Goal: Navigation & Orientation: Find specific page/section

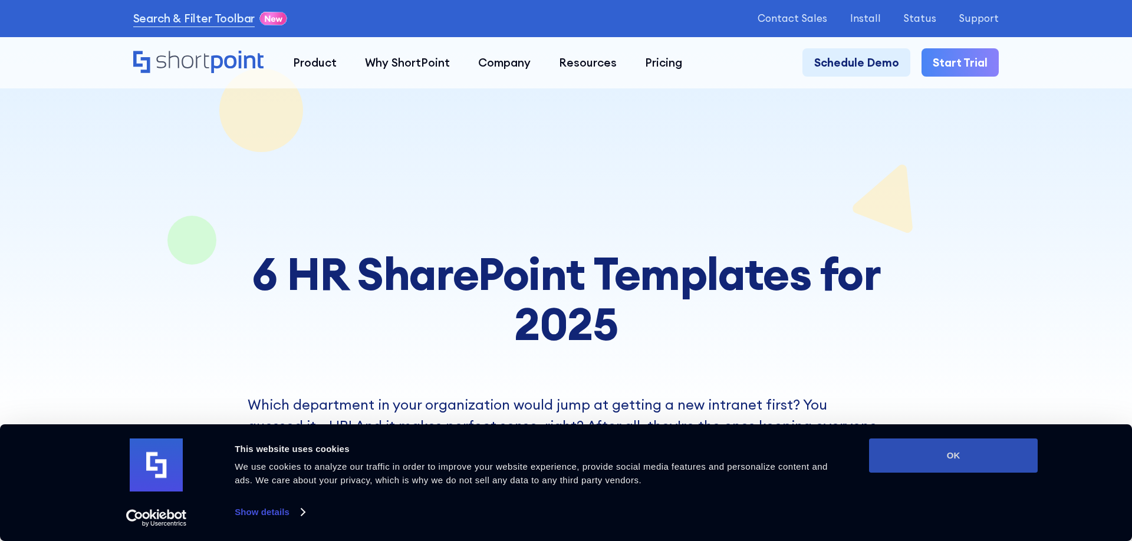
click at [976, 453] on button "OK" at bounding box center [953, 456] width 169 height 34
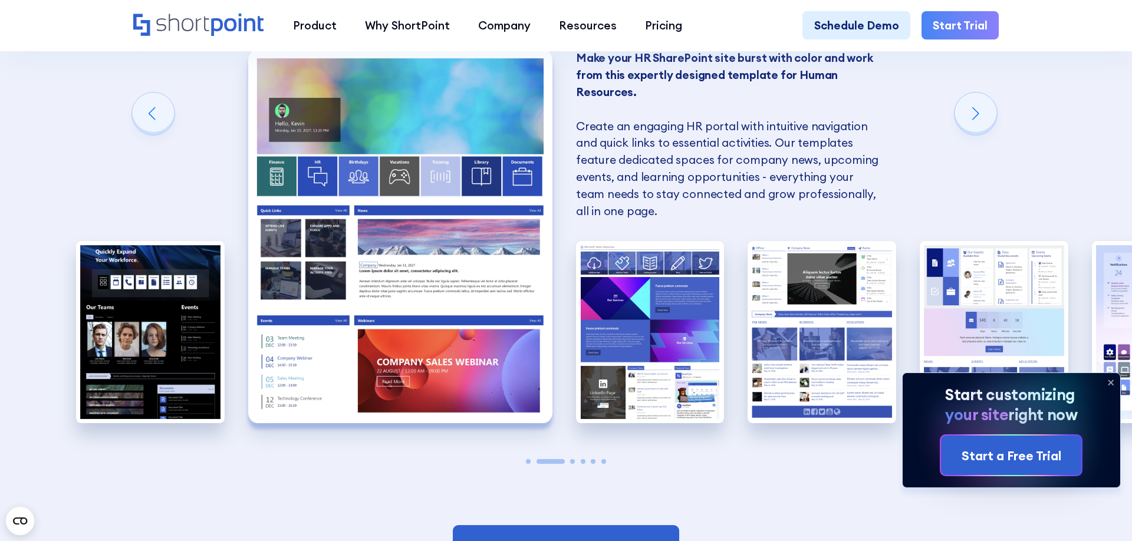
scroll to position [1323, 0]
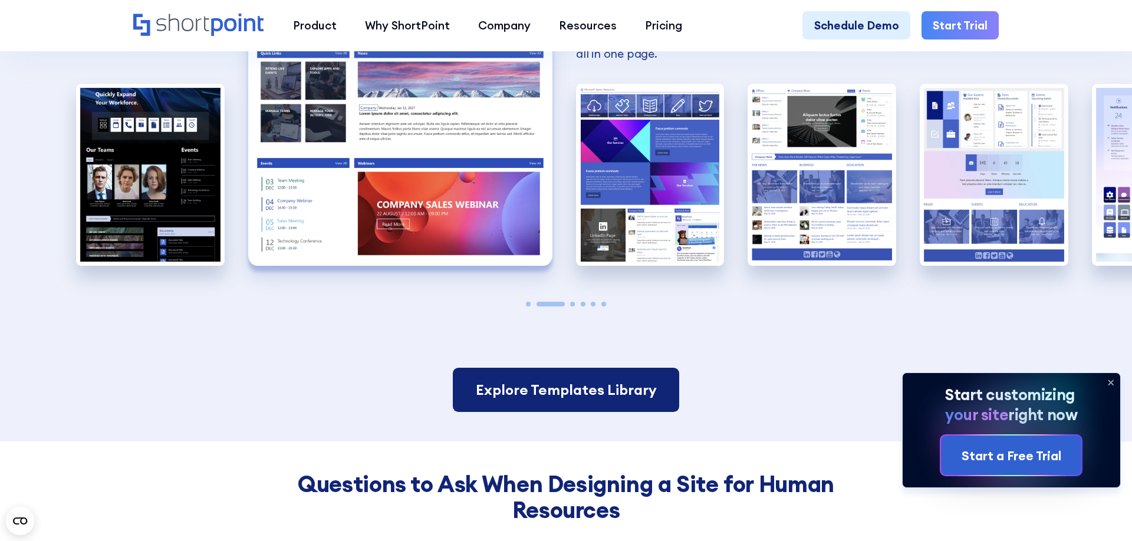
click at [615, 394] on link "Explore Templates Library" at bounding box center [566, 390] width 226 height 44
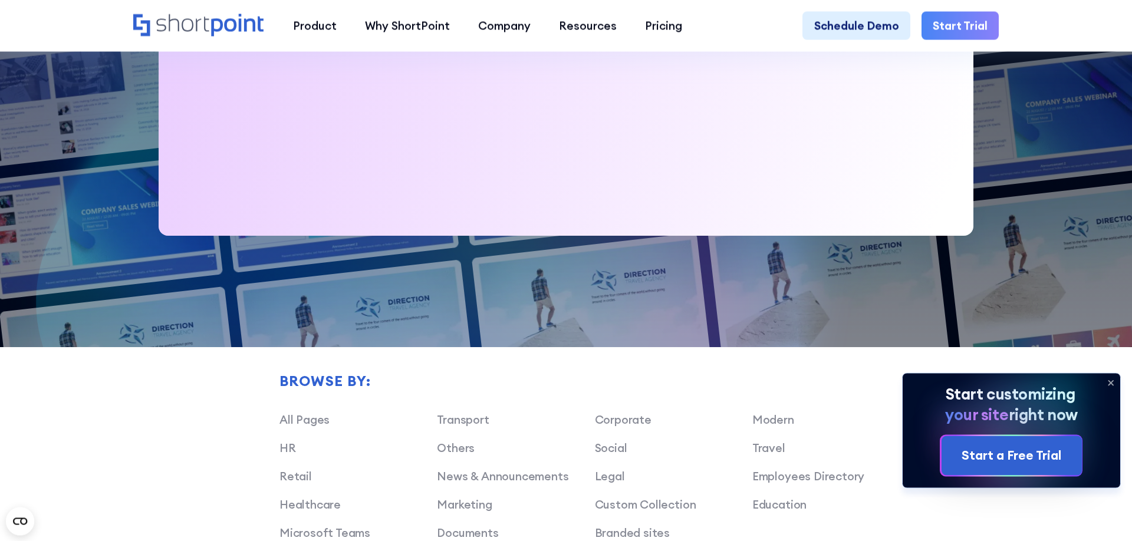
scroll to position [661, 0]
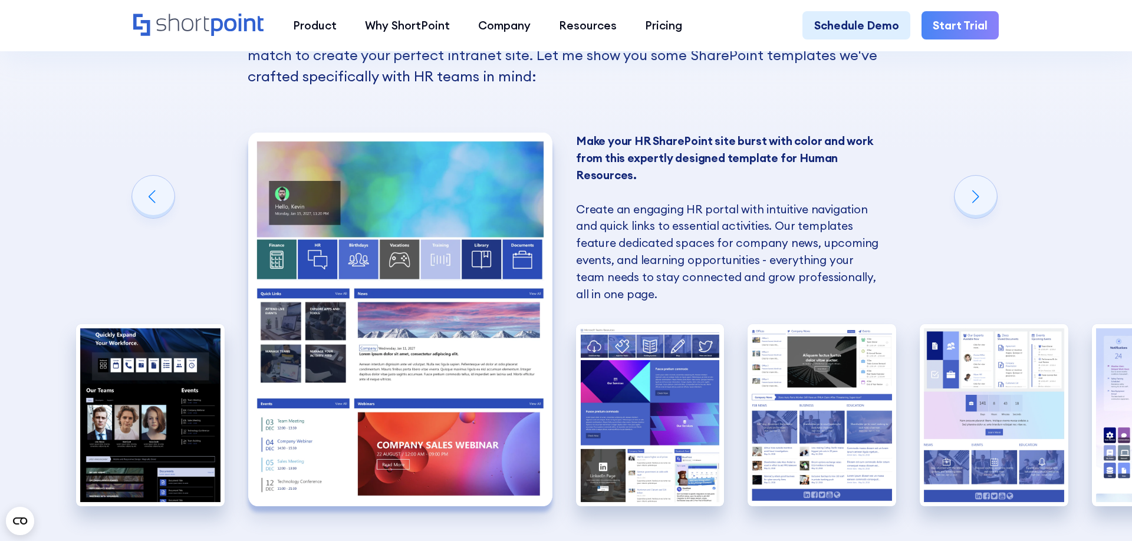
scroll to position [1142, 0]
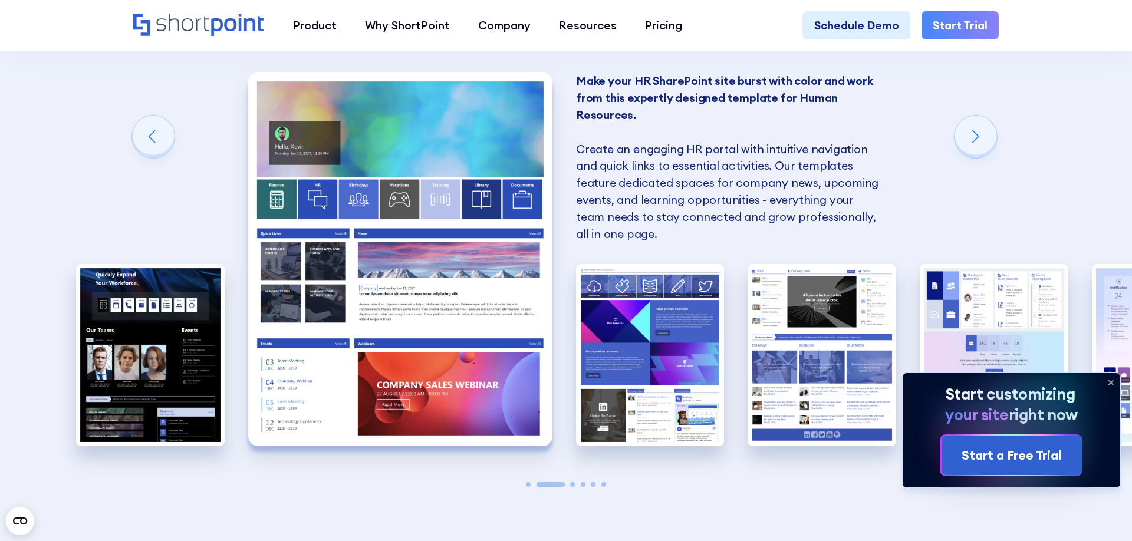
click at [326, 200] on img "2 / 6" at bounding box center [400, 260] width 304 height 374
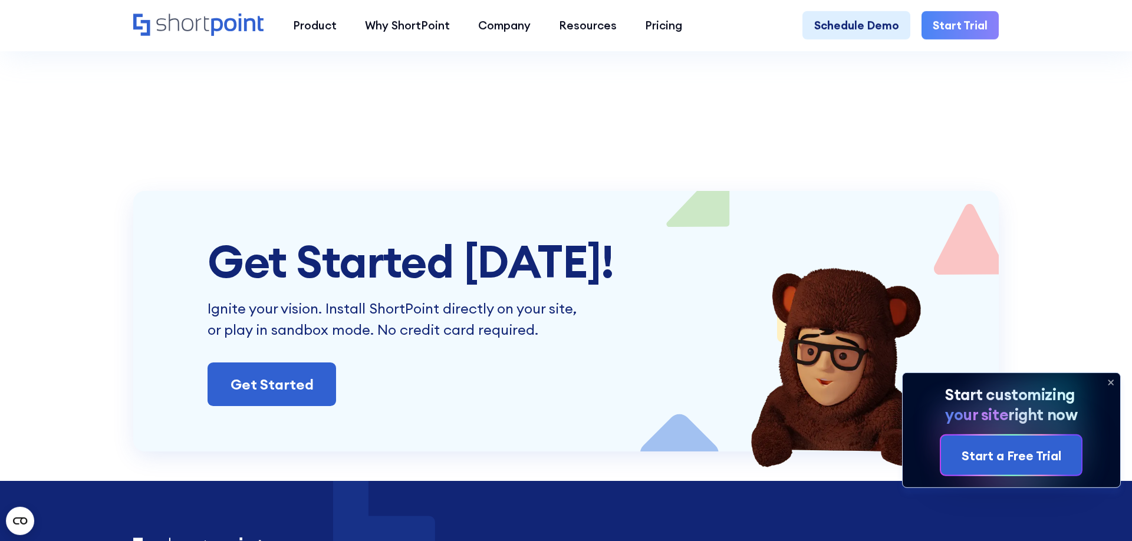
scroll to position [5532, 0]
